Goal: Information Seeking & Learning: Check status

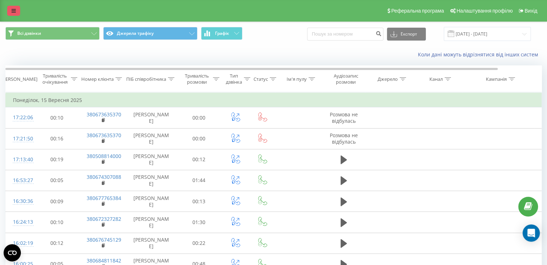
click at [16, 11] on link at bounding box center [13, 11] width 13 height 10
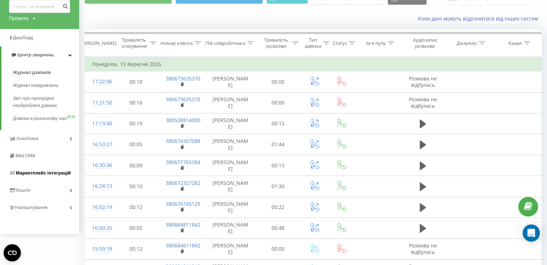
scroll to position [72, 0]
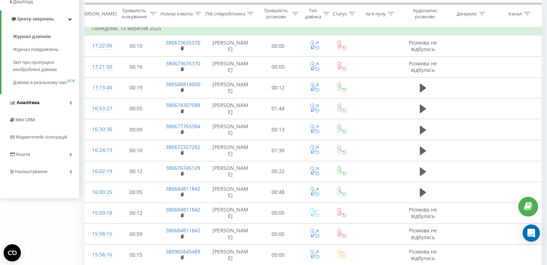
click at [28, 105] on span "Аналiтика" at bounding box center [28, 102] width 23 height 5
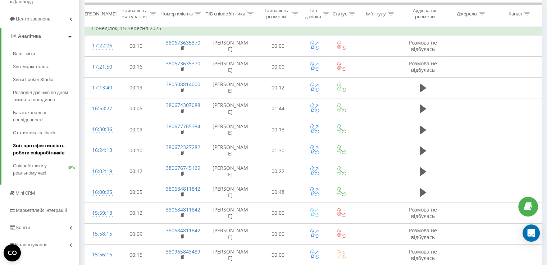
click at [32, 148] on span "Звіт про ефективність роботи співробітників" at bounding box center [44, 149] width 63 height 14
click at [51, 147] on span "Звіт про ефективність роботи співробітників" at bounding box center [44, 149] width 63 height 14
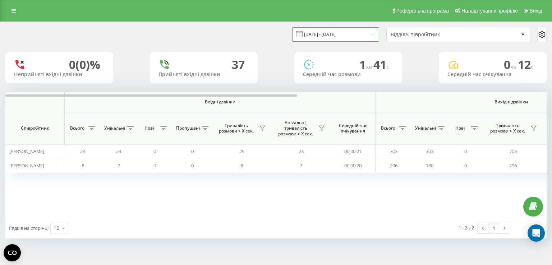
click at [318, 37] on input "22.08.2025 - 22.09.2025" at bounding box center [335, 34] width 87 height 14
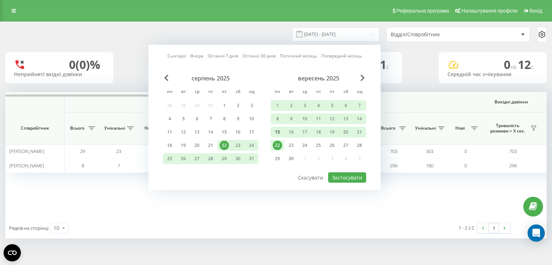
click at [276, 134] on div "15" at bounding box center [277, 132] width 9 height 9
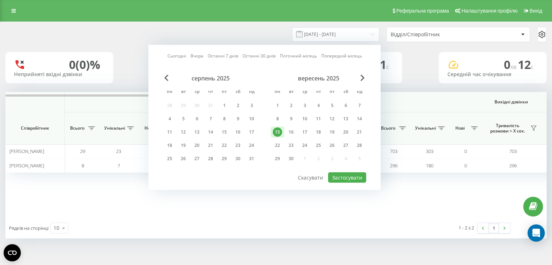
click at [334, 136] on div "19" at bounding box center [332, 132] width 9 height 9
click at [354, 177] on button "Застосувати" at bounding box center [347, 178] width 38 height 10
type input "15.09.2025 - 19.09.2025"
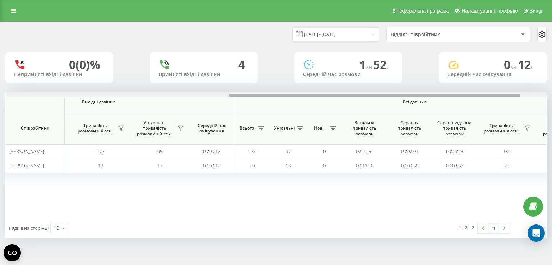
scroll to position [0, 462]
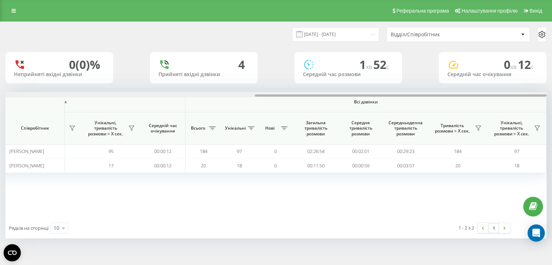
drag, startPoint x: 156, startPoint y: 97, endPoint x: 415, endPoint y: 84, distance: 258.8
click at [415, 84] on div "15.09.2025 - 19.09.2025 Відділ/Співробітник 0 (0)% Неприйняті вхідні дзвінки 4 …" at bounding box center [275, 130] width 541 height 217
